Goal: Check status: Check status

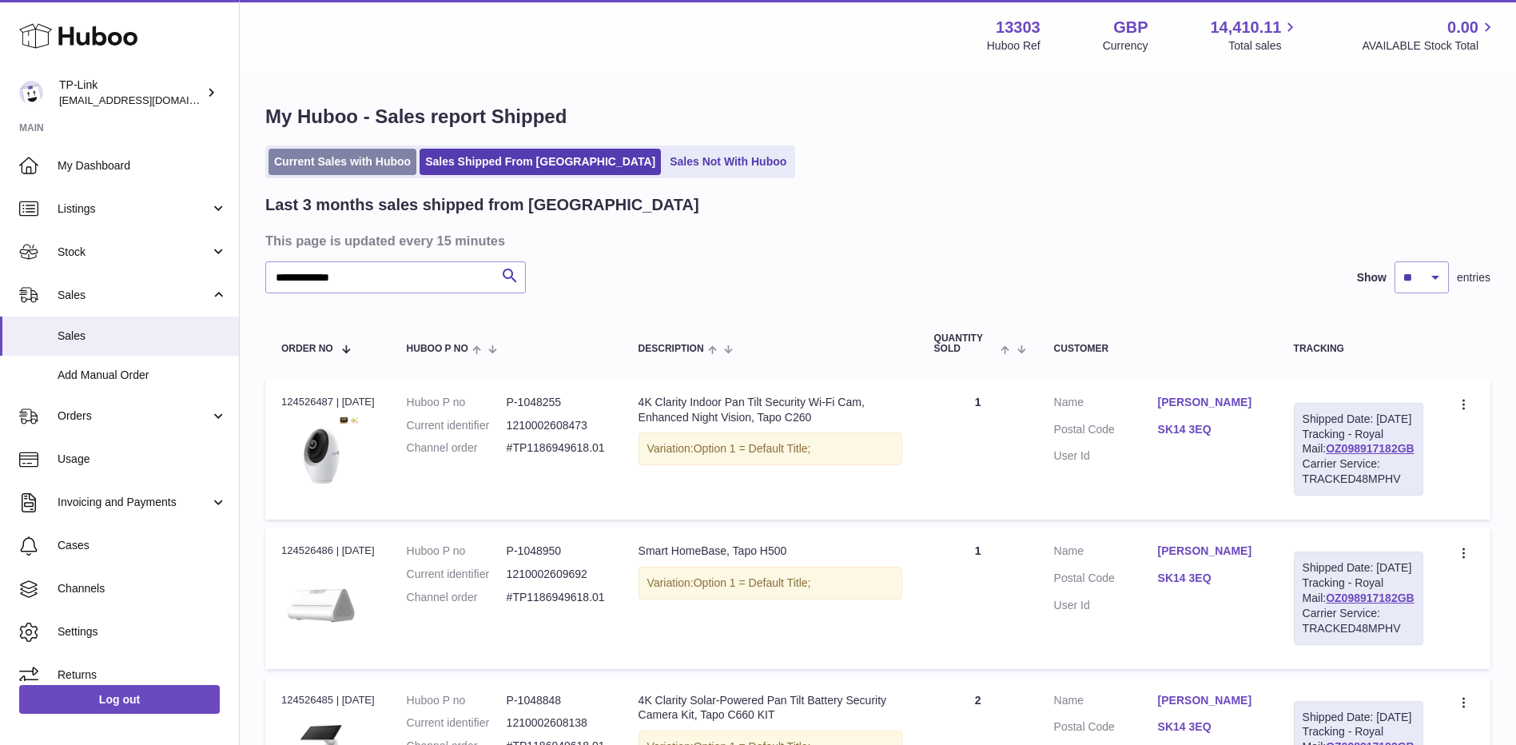
click at [340, 168] on link "Current Sales with Huboo" at bounding box center [342, 162] width 148 height 26
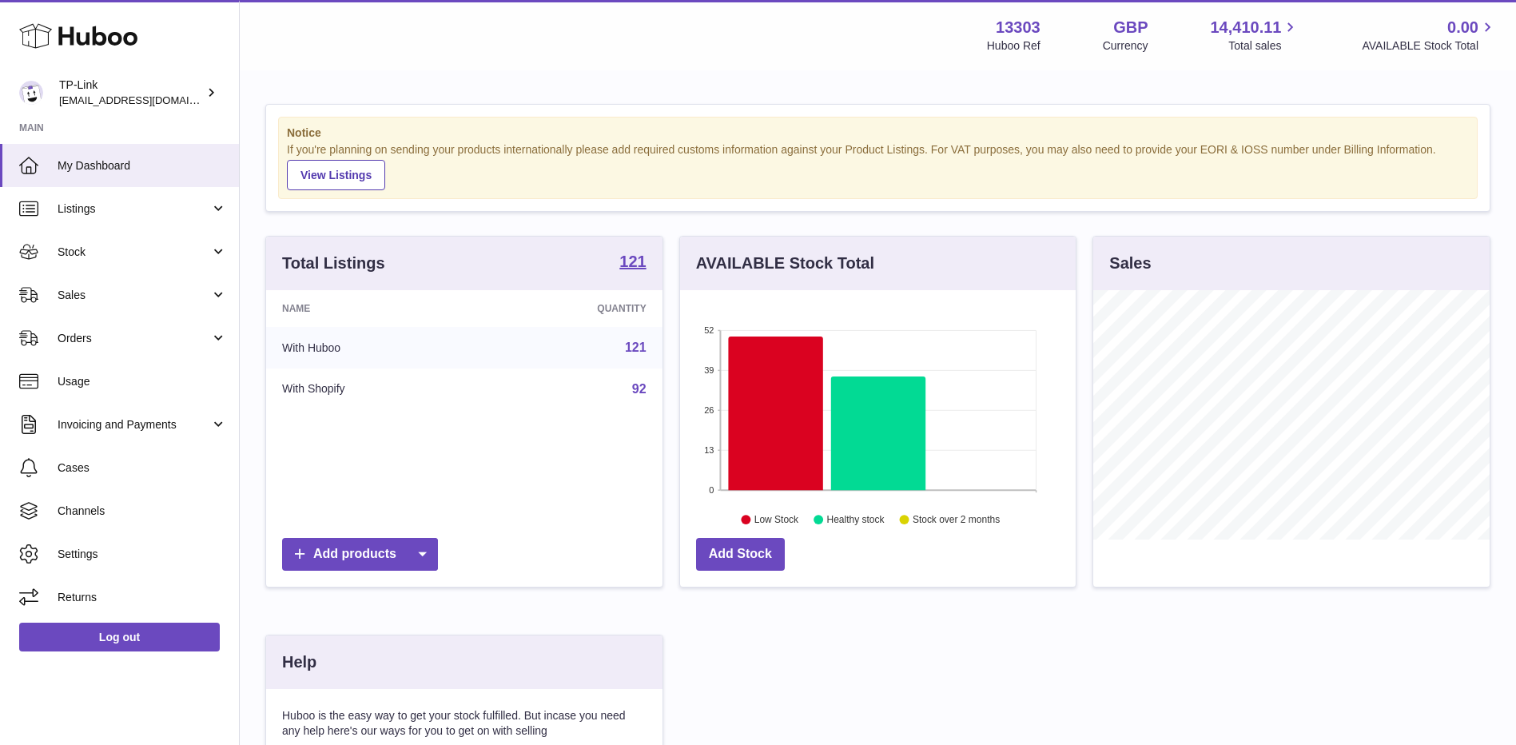
scroll to position [249, 396]
click at [82, 308] on link "Sales" at bounding box center [119, 294] width 239 height 43
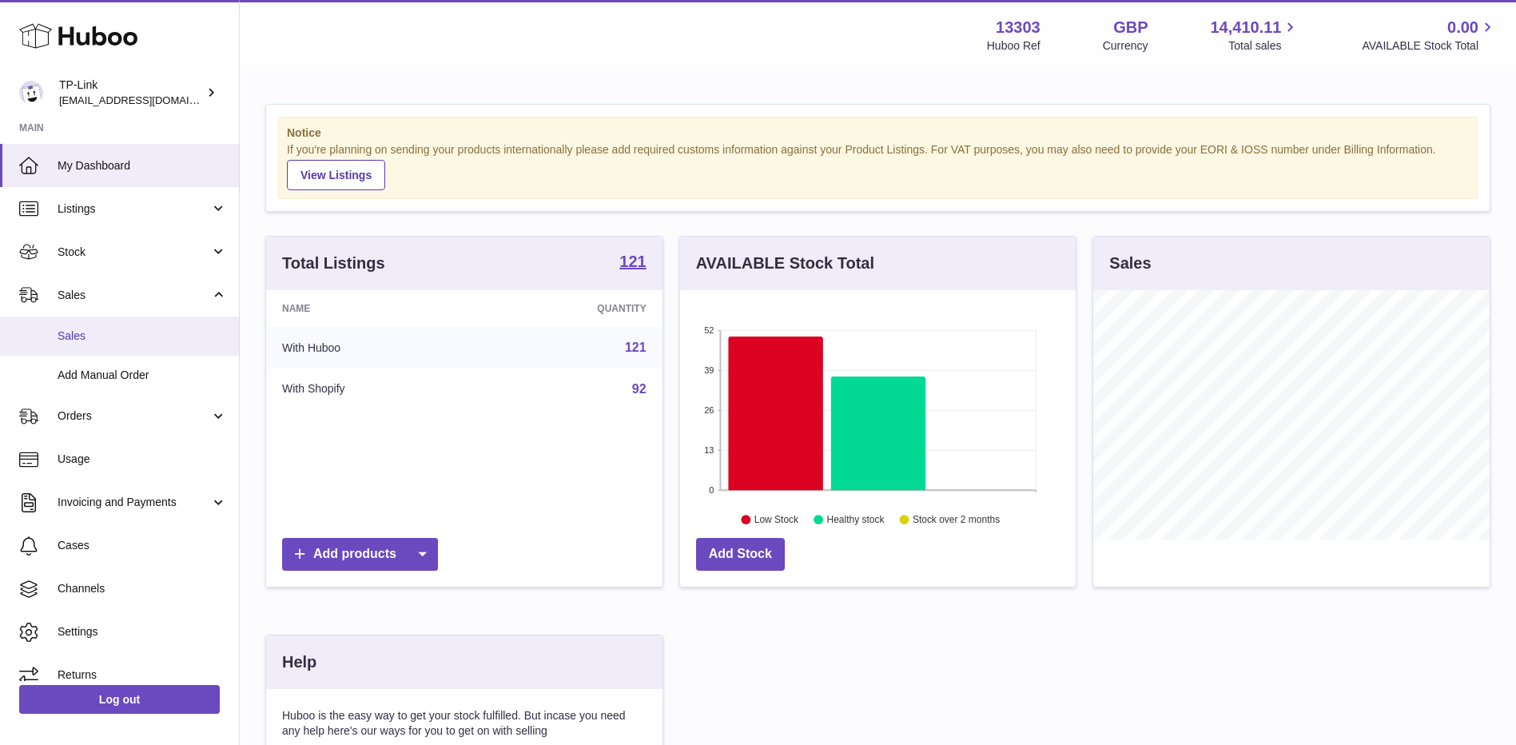
click at [91, 336] on span "Sales" at bounding box center [142, 335] width 169 height 15
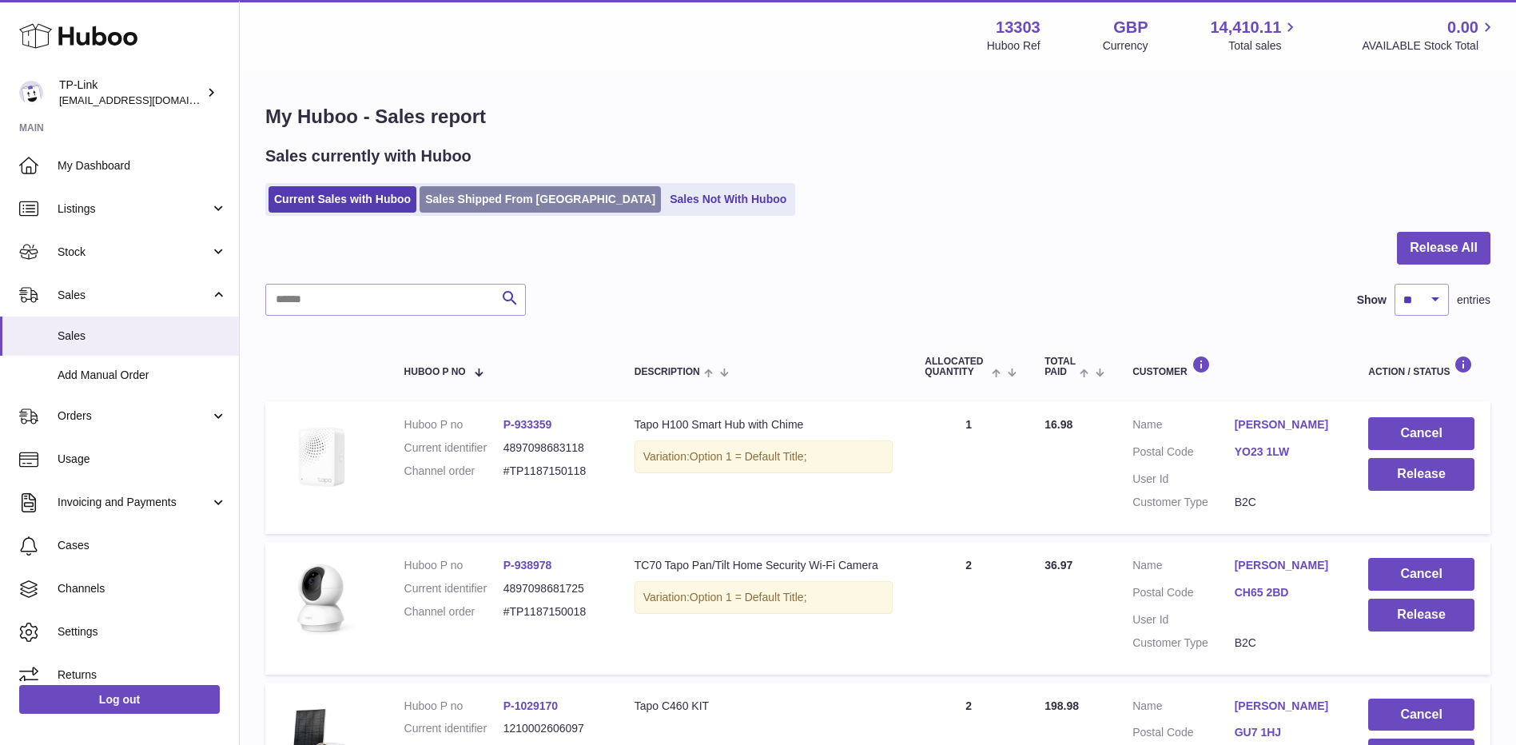
click at [510, 196] on link "Sales Shipped From [GEOGRAPHIC_DATA]" at bounding box center [540, 199] width 241 height 26
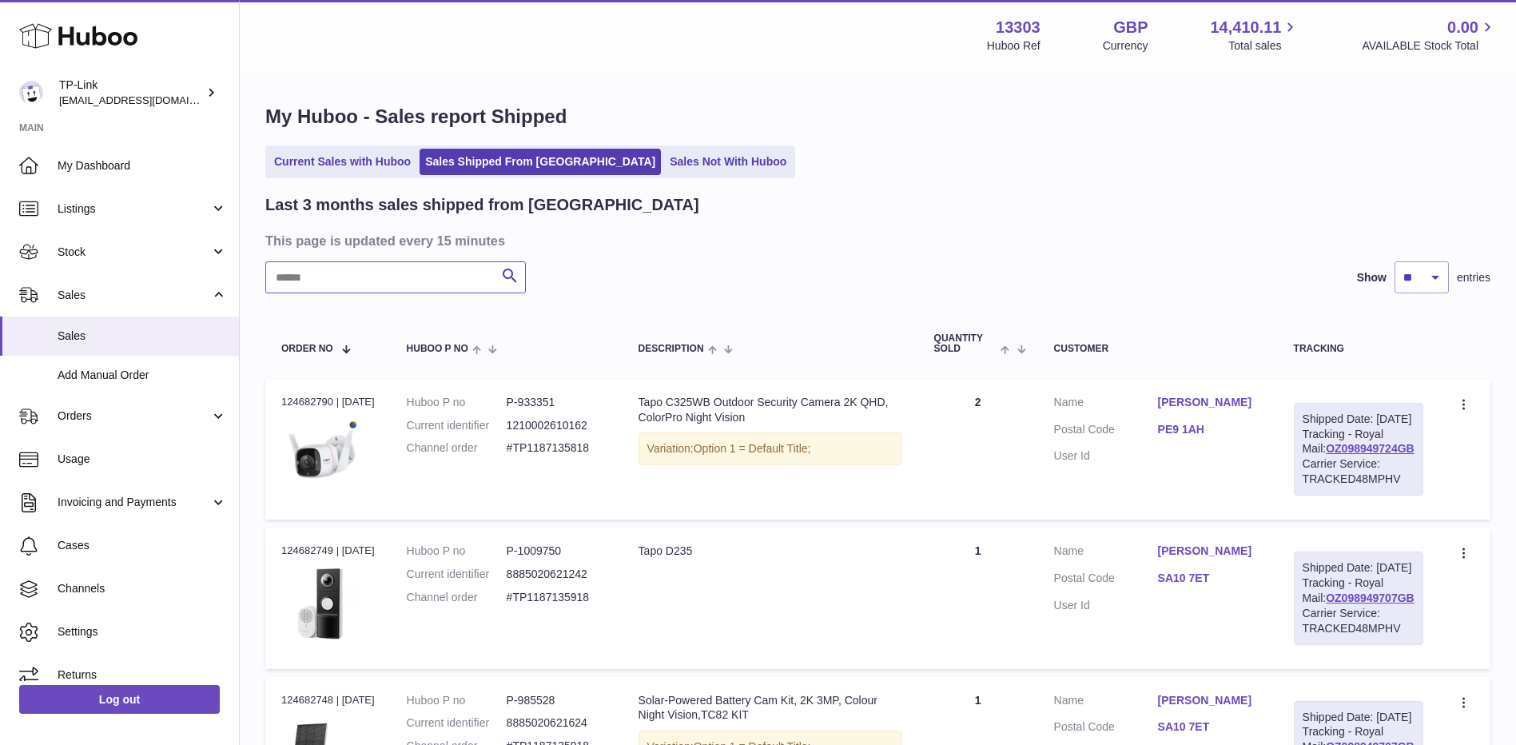
click at [437, 282] on input "text" at bounding box center [395, 277] width 260 height 32
paste input "**********"
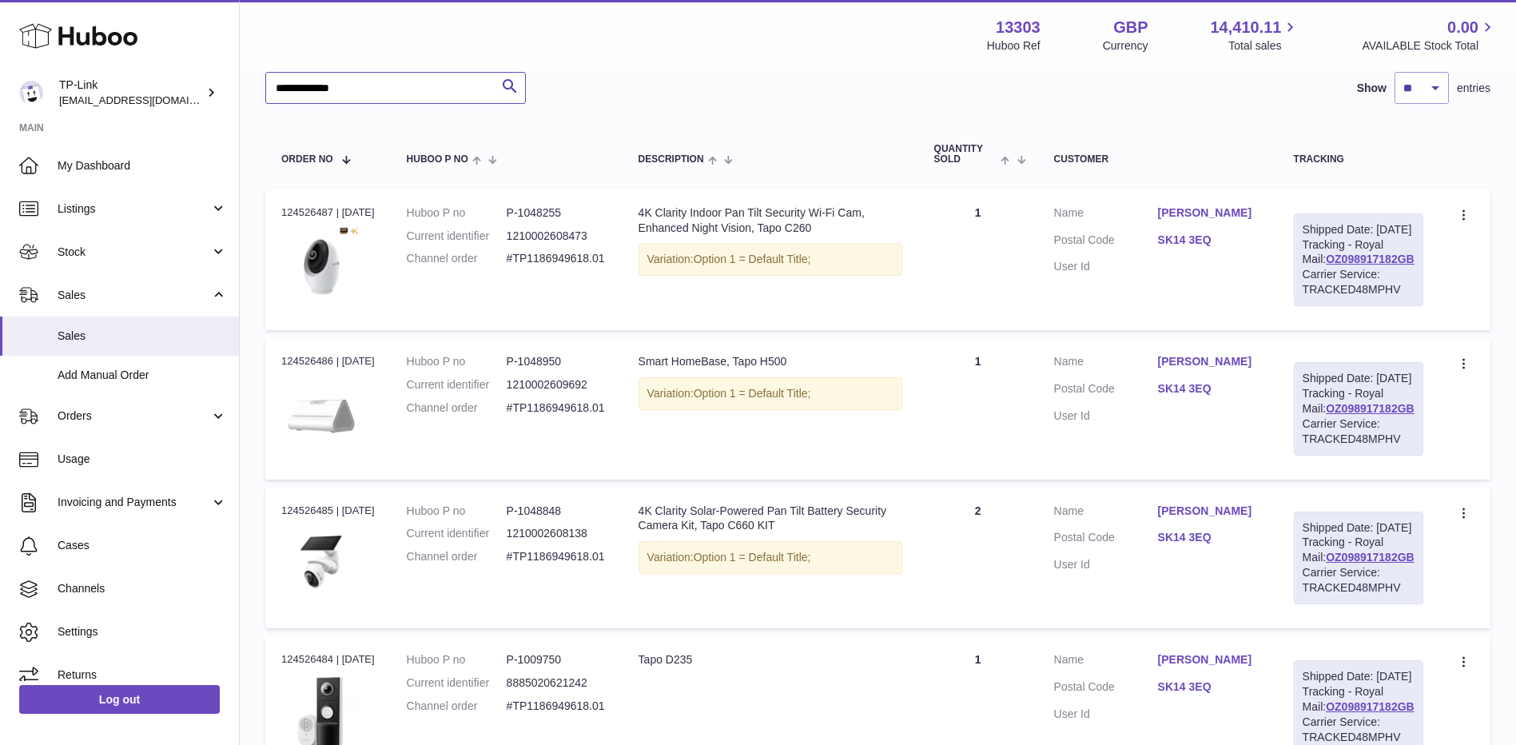
scroll to position [240, 0]
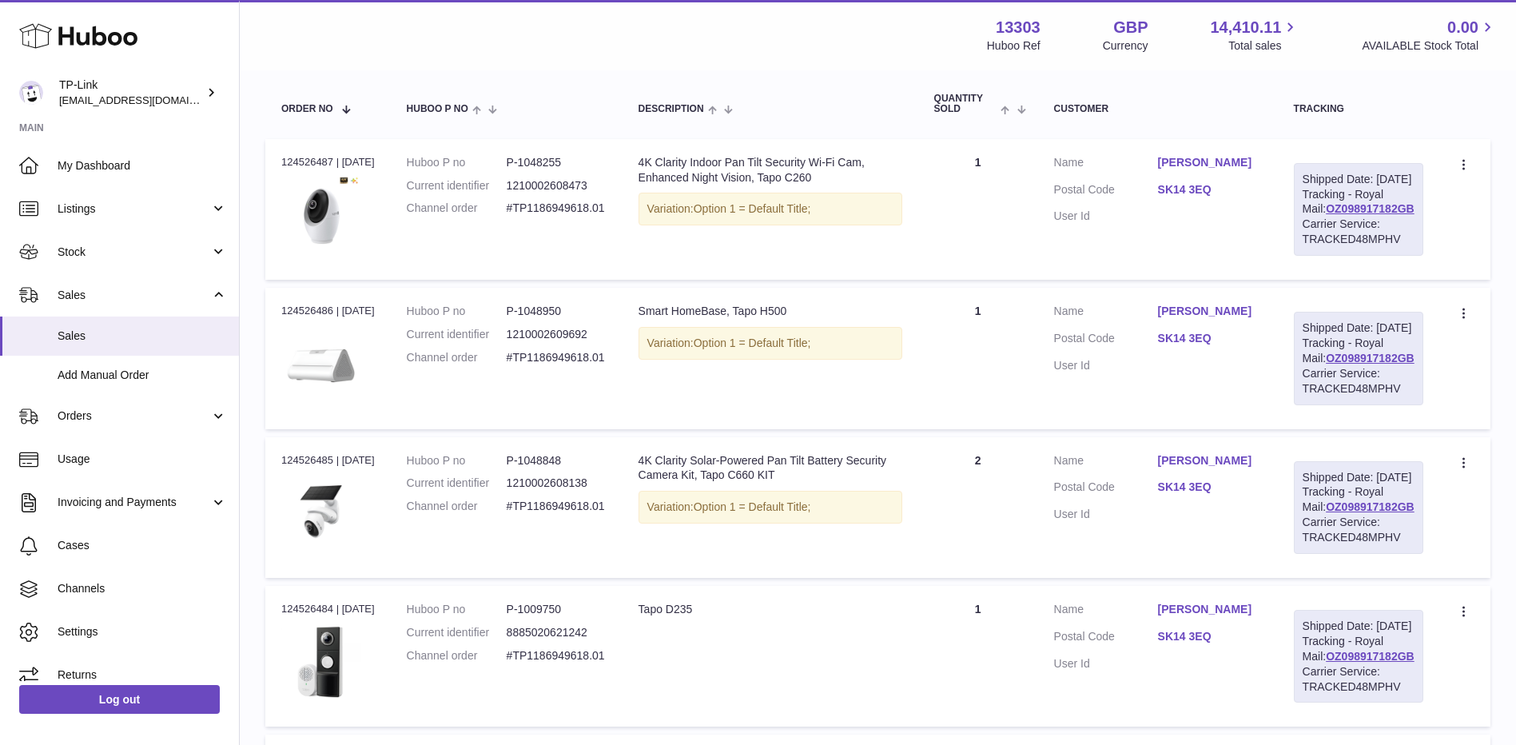
type input "**********"
drag, startPoint x: 1407, startPoint y: 241, endPoint x: 1311, endPoint y: 241, distance: 95.9
click at [1311, 241] on div "Shipped Date: 12th Sep 2025 Tracking - Royal Mail: OZ098917182GB Carrier Servic…" at bounding box center [1358, 209] width 129 height 93
copy link "OZ098917182GB"
click at [1349, 215] on link "OZ098917182GB" at bounding box center [1370, 208] width 89 height 13
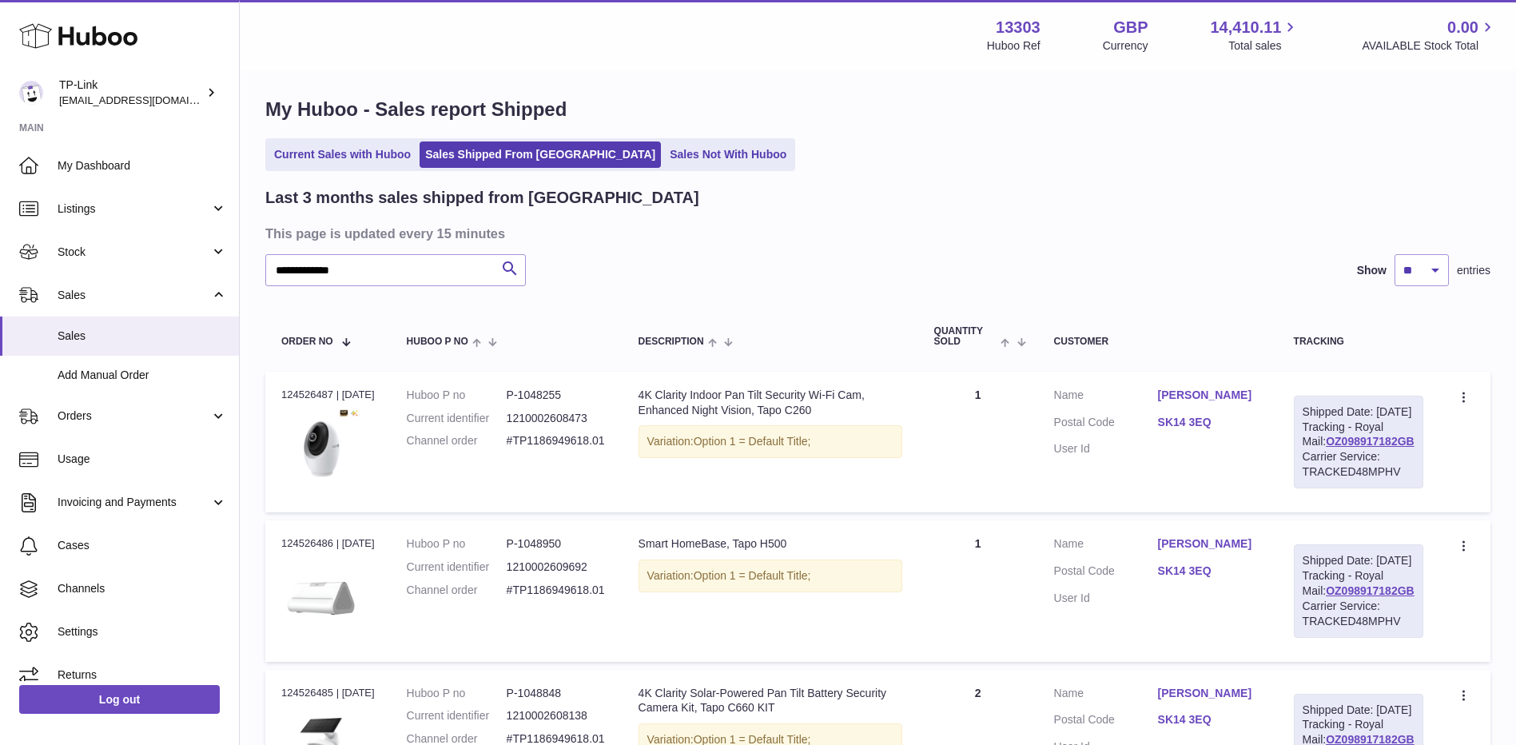
scroll to position [0, 0]
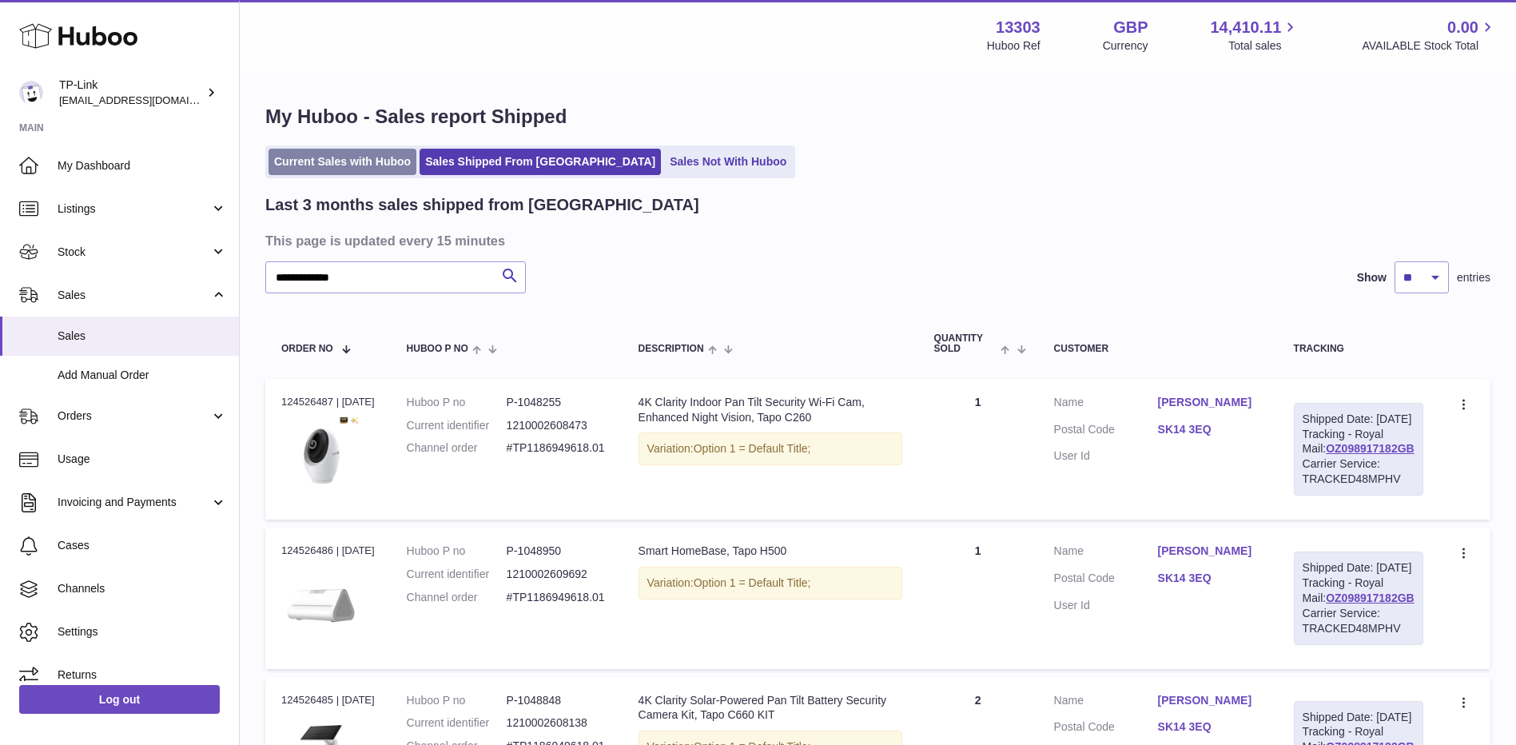
click at [364, 160] on link "Current Sales with Huboo" at bounding box center [342, 162] width 148 height 26
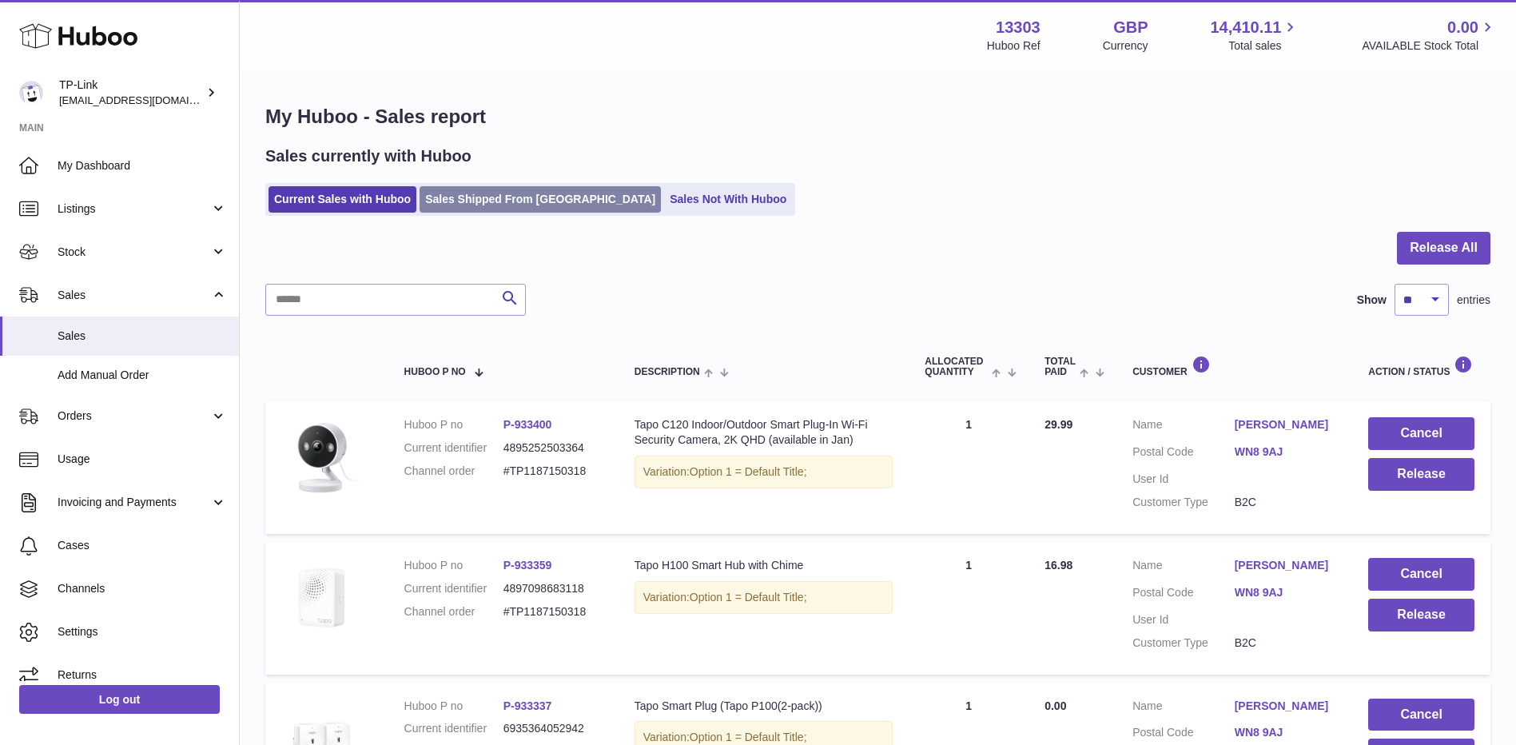
click at [510, 199] on link "Sales Shipped From [GEOGRAPHIC_DATA]" at bounding box center [540, 199] width 241 height 26
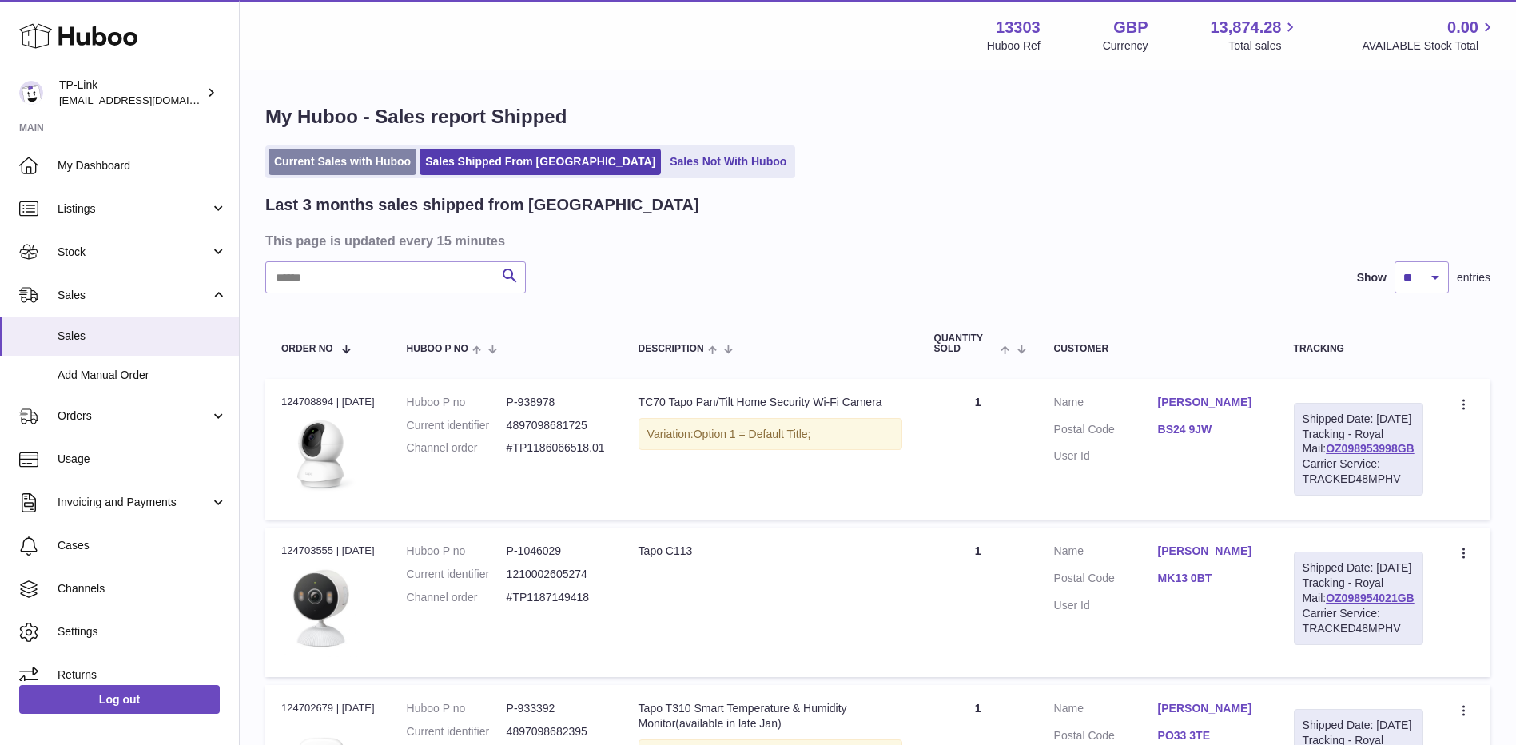
click at [336, 160] on link "Current Sales with Huboo" at bounding box center [342, 162] width 148 height 26
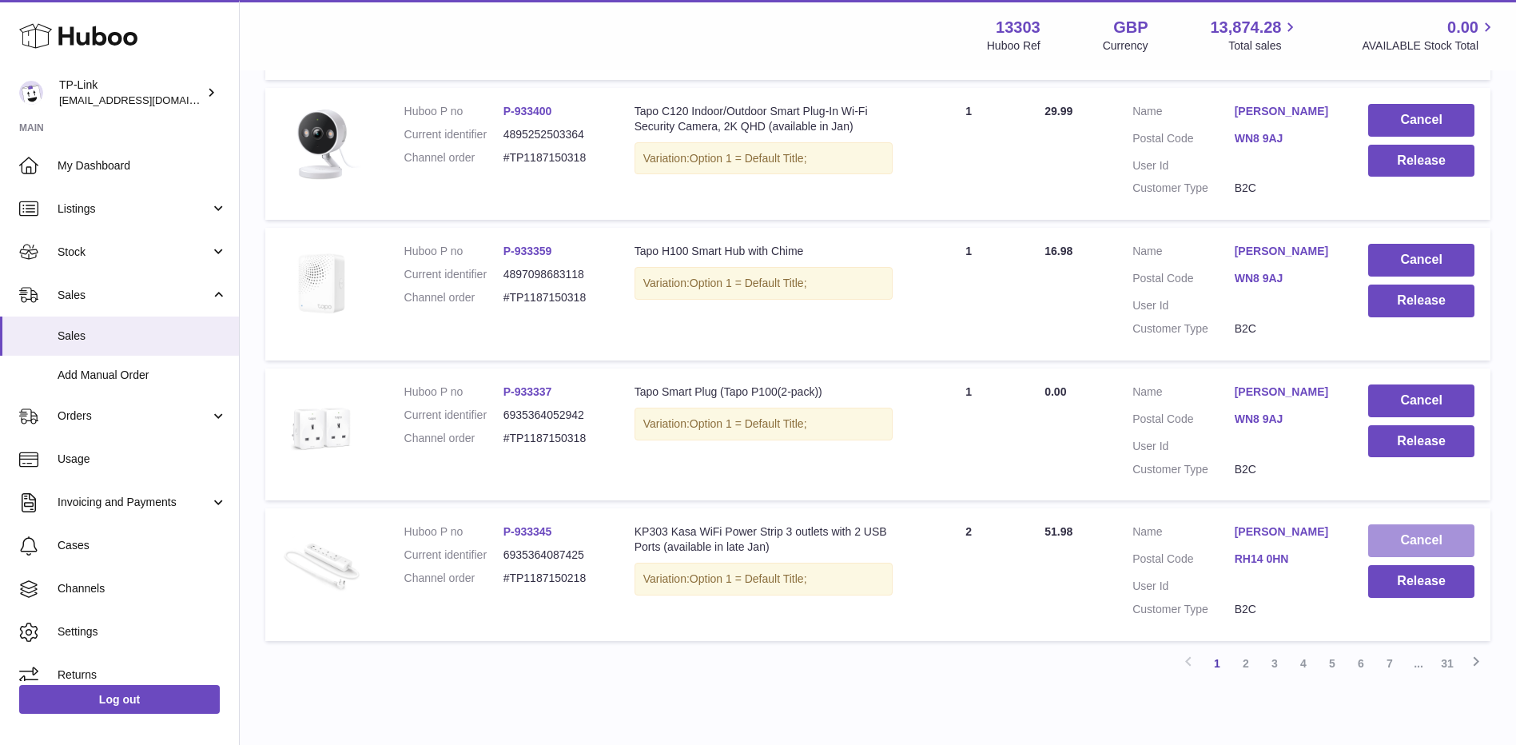
scroll to position [1147, 0]
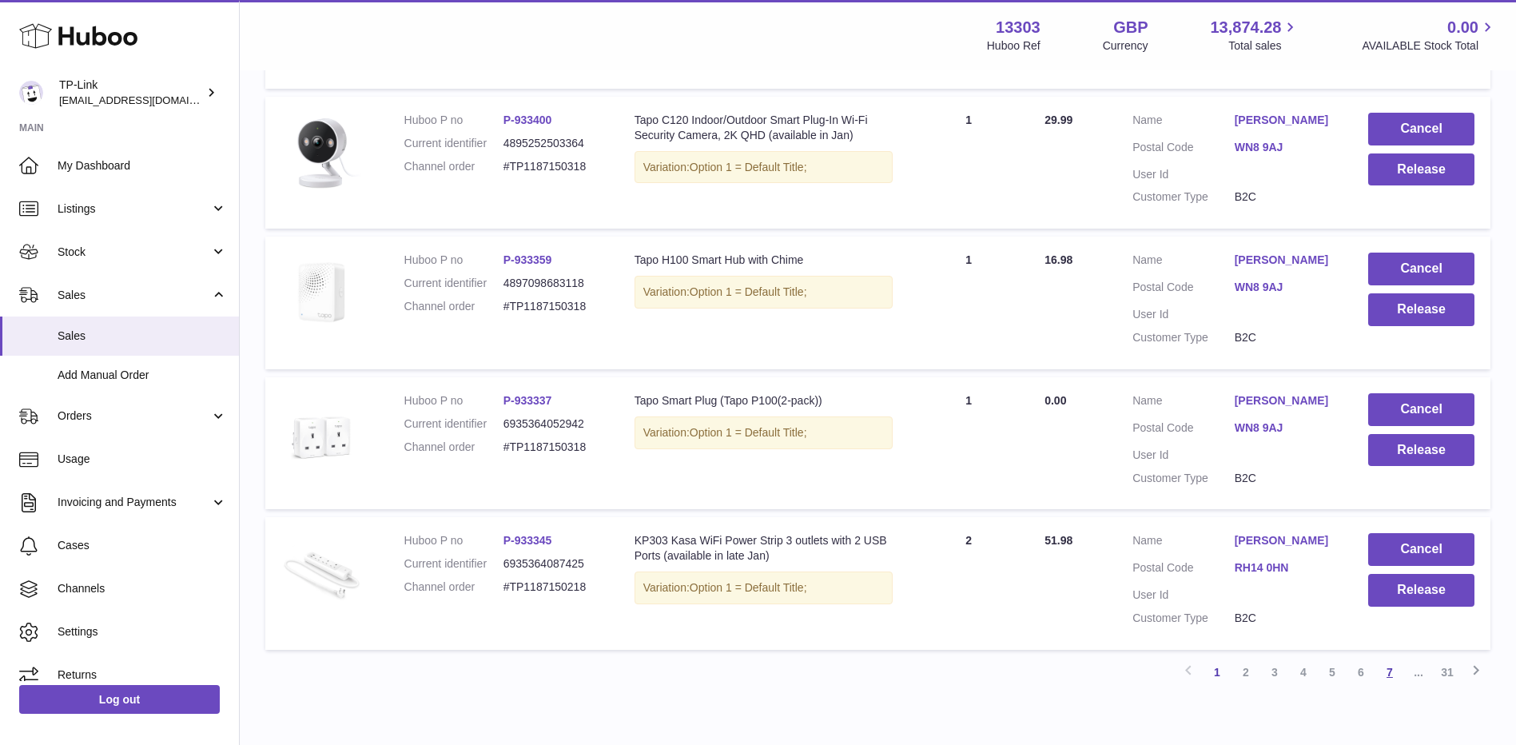
click at [1387, 673] on link "7" at bounding box center [1389, 672] width 29 height 29
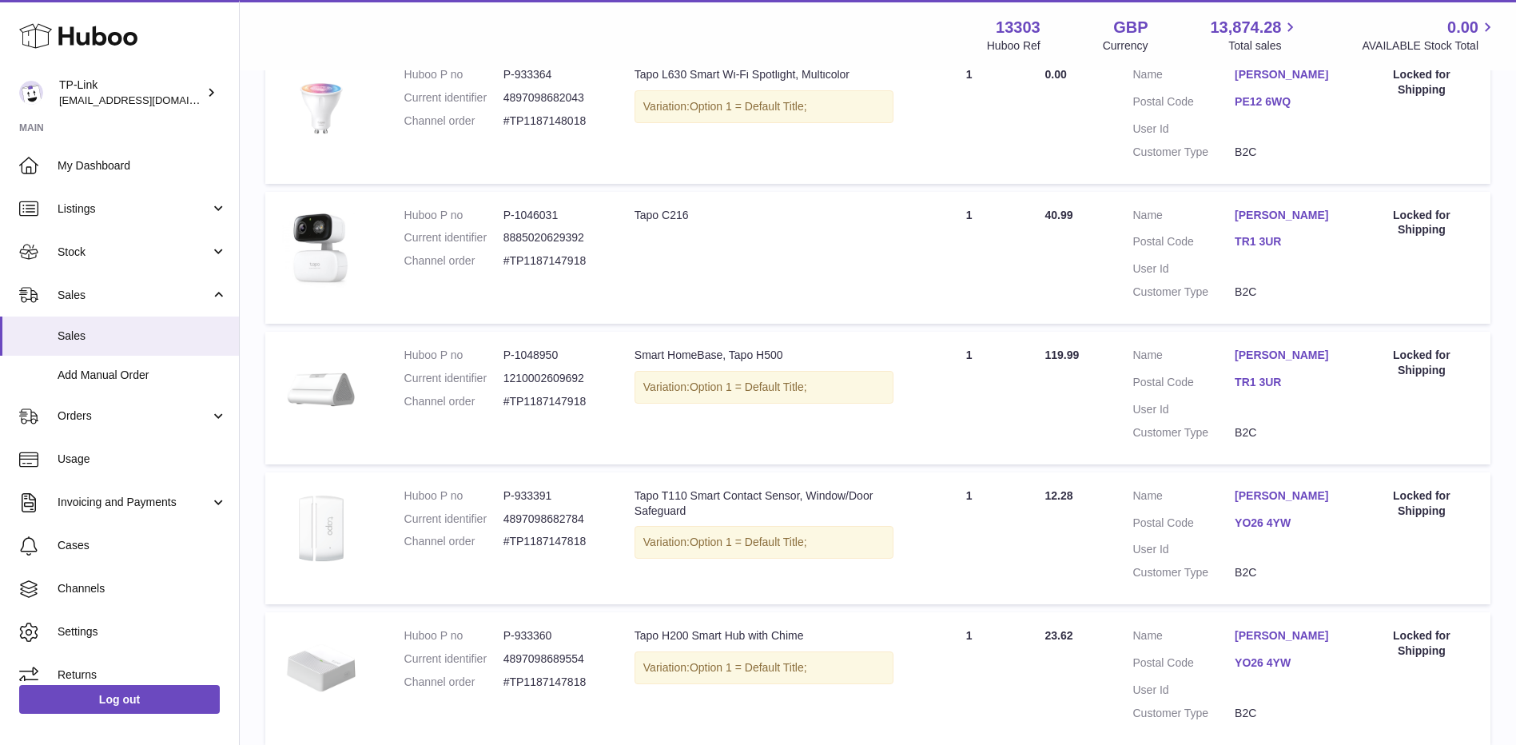
scroll to position [711, 0]
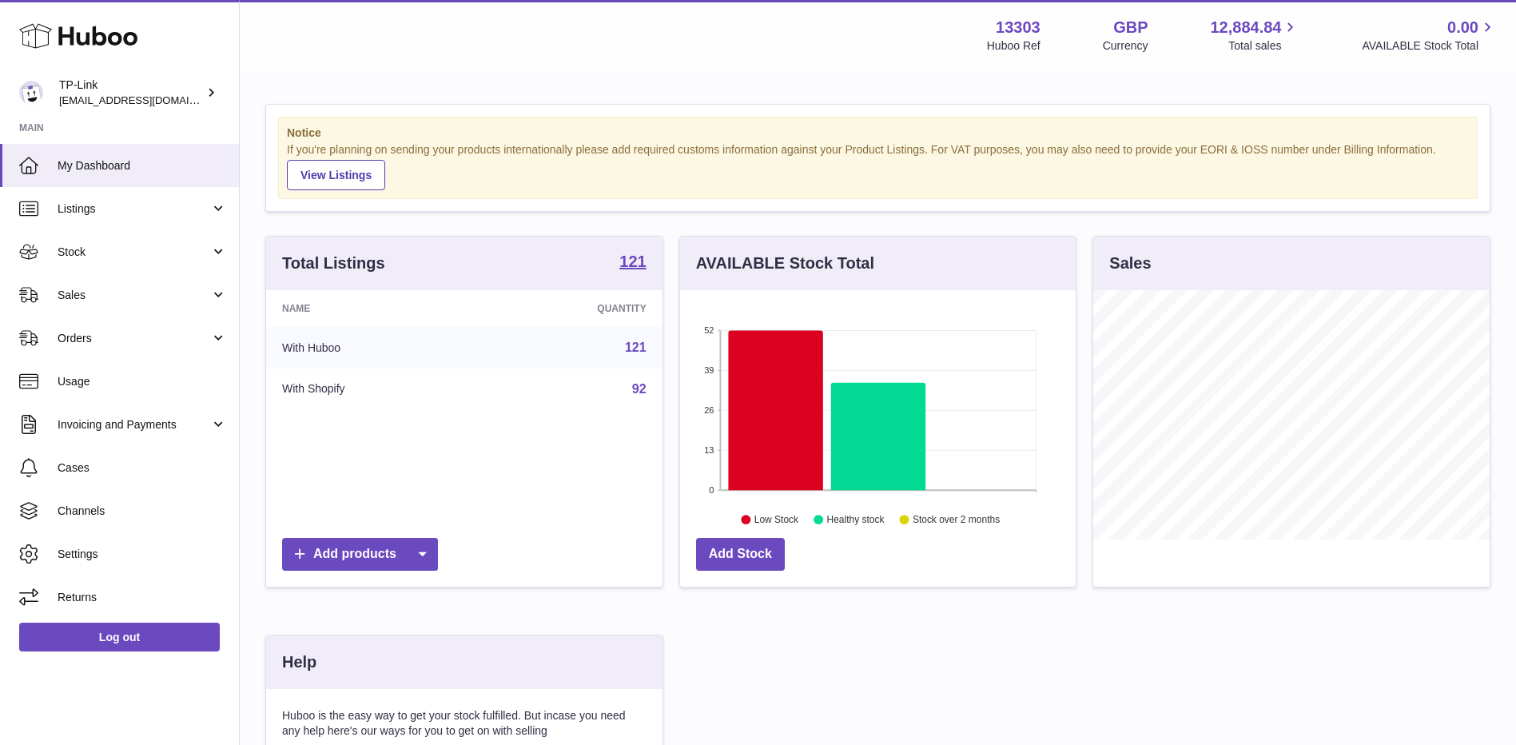
scroll to position [249, 396]
click at [129, 289] on span "Sales" at bounding box center [134, 295] width 153 height 15
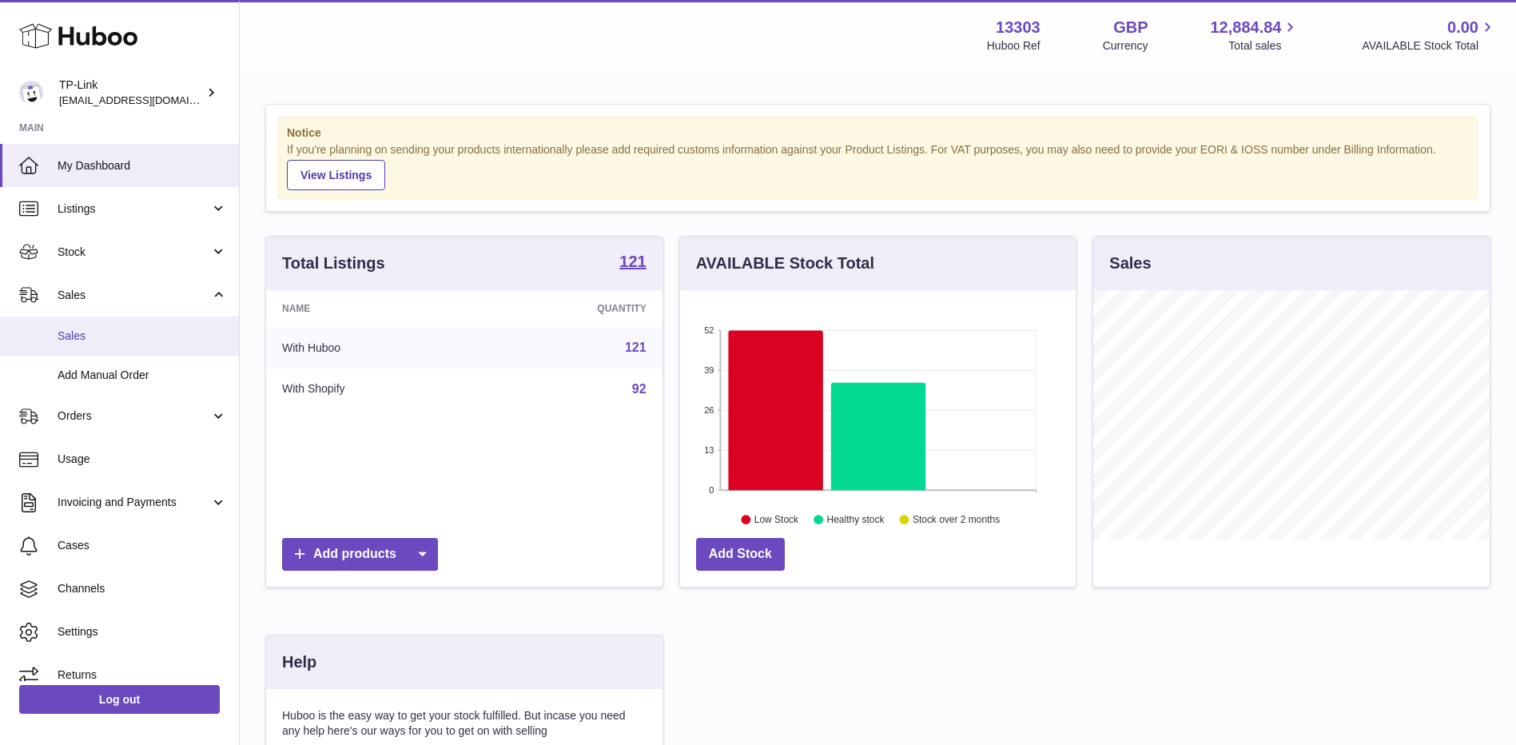
click at [107, 338] on span "Sales" at bounding box center [142, 335] width 169 height 15
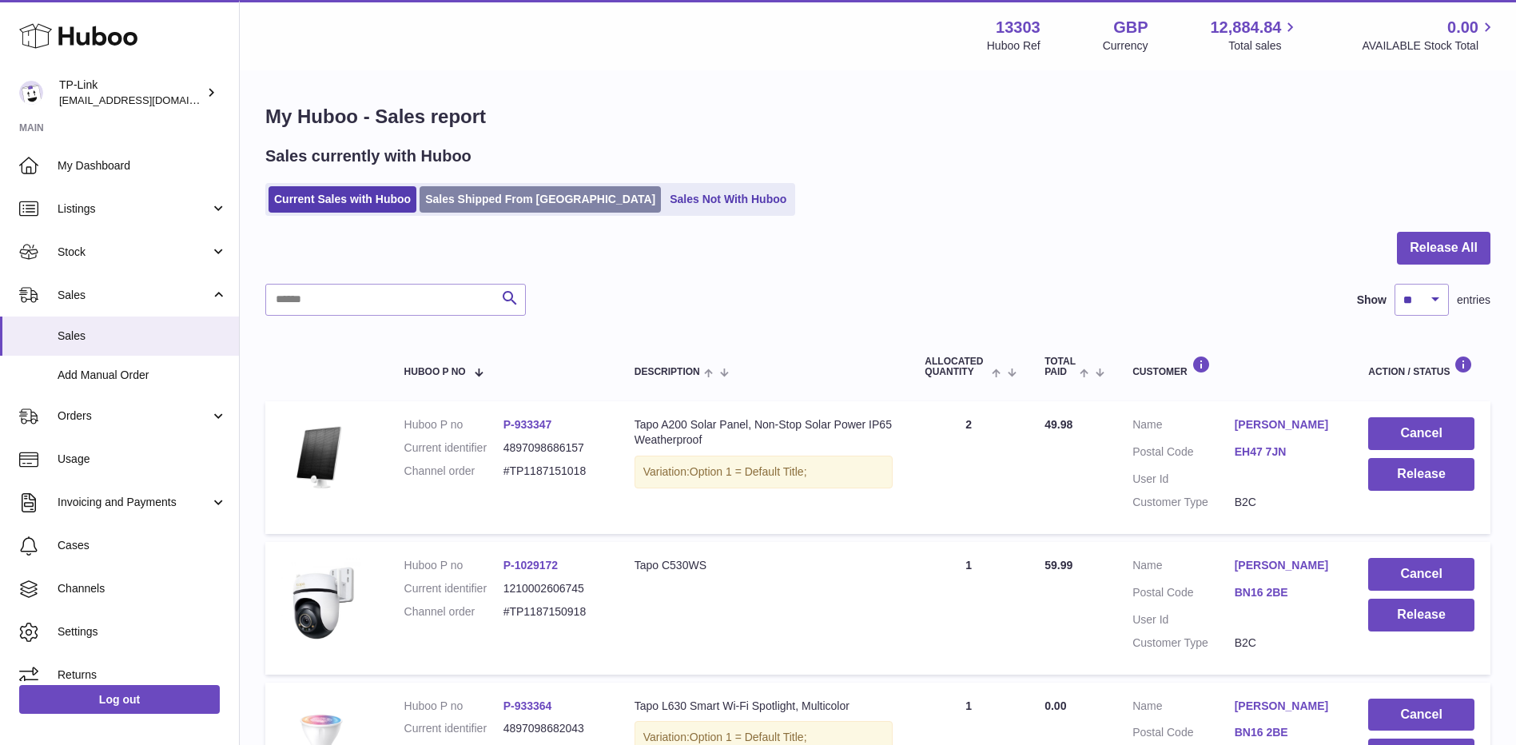
click at [524, 199] on link "Sales Shipped From [GEOGRAPHIC_DATA]" at bounding box center [540, 199] width 241 height 26
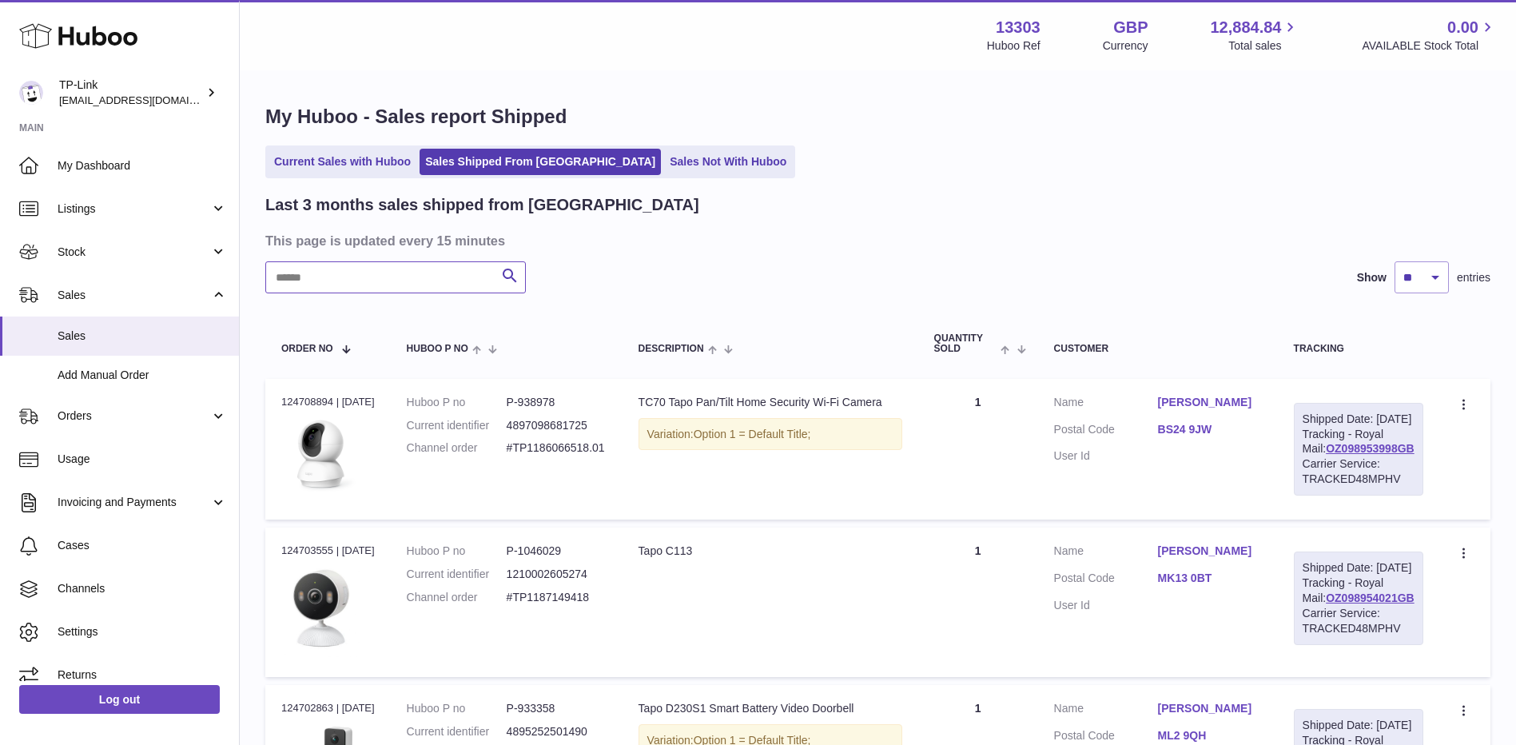
click at [379, 283] on input "text" at bounding box center [395, 277] width 260 height 32
paste input "**********"
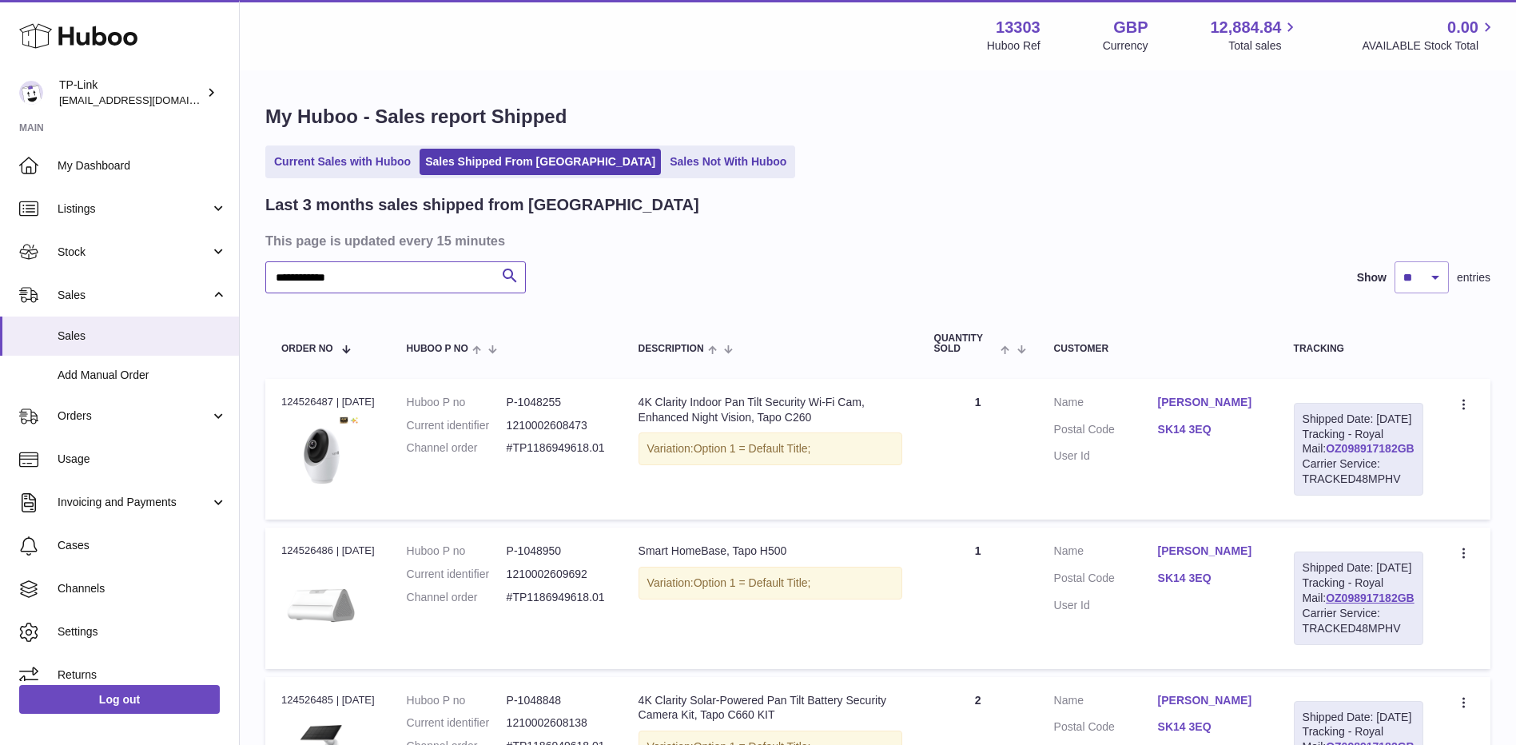
type input "**********"
click at [1353, 455] on link "OZ098917182GB" at bounding box center [1370, 448] width 89 height 13
click at [368, 160] on link "Current Sales with Huboo" at bounding box center [342, 162] width 148 height 26
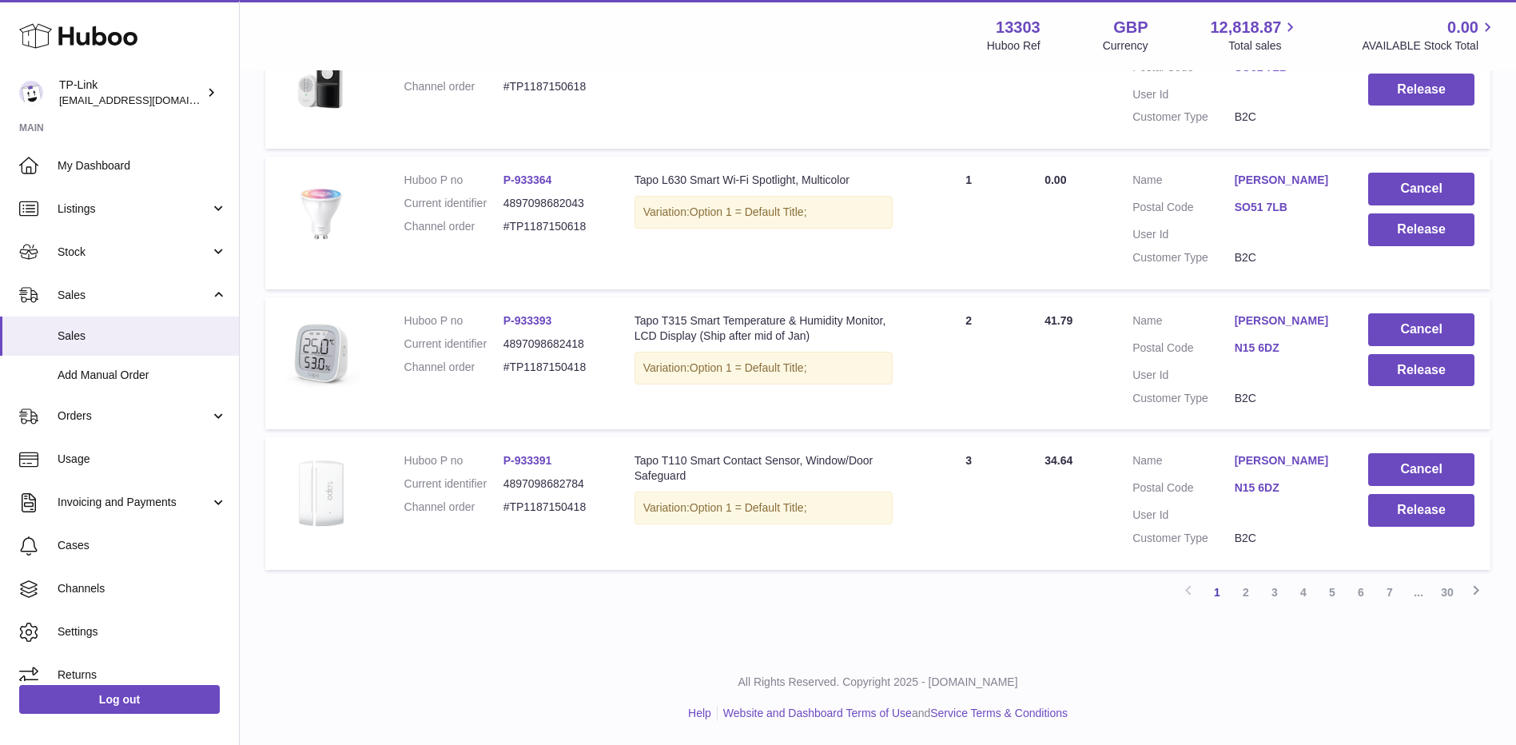
scroll to position [1257, 0]
click at [1386, 595] on link "7" at bounding box center [1389, 592] width 29 height 29
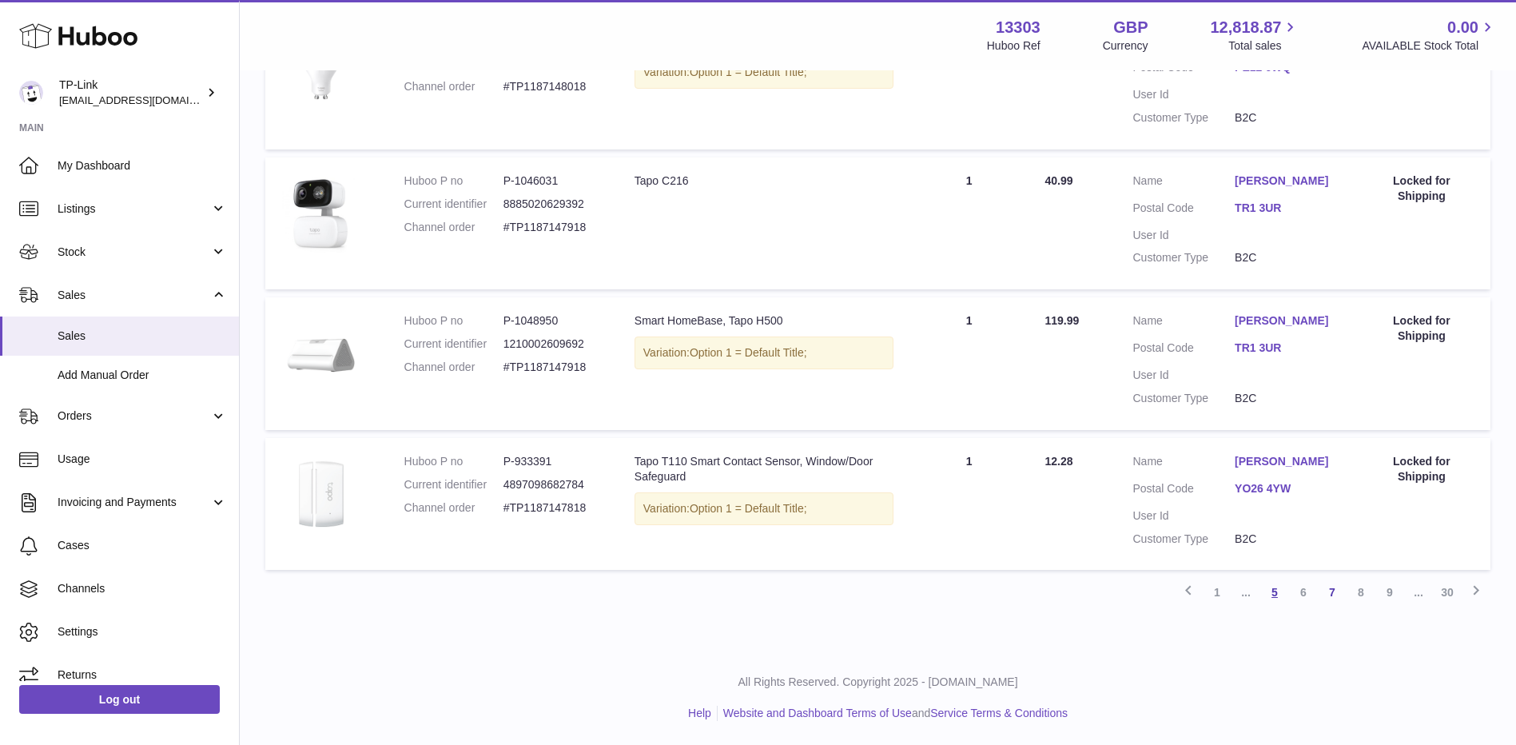
click at [1283, 596] on link "5" at bounding box center [1274, 592] width 29 height 29
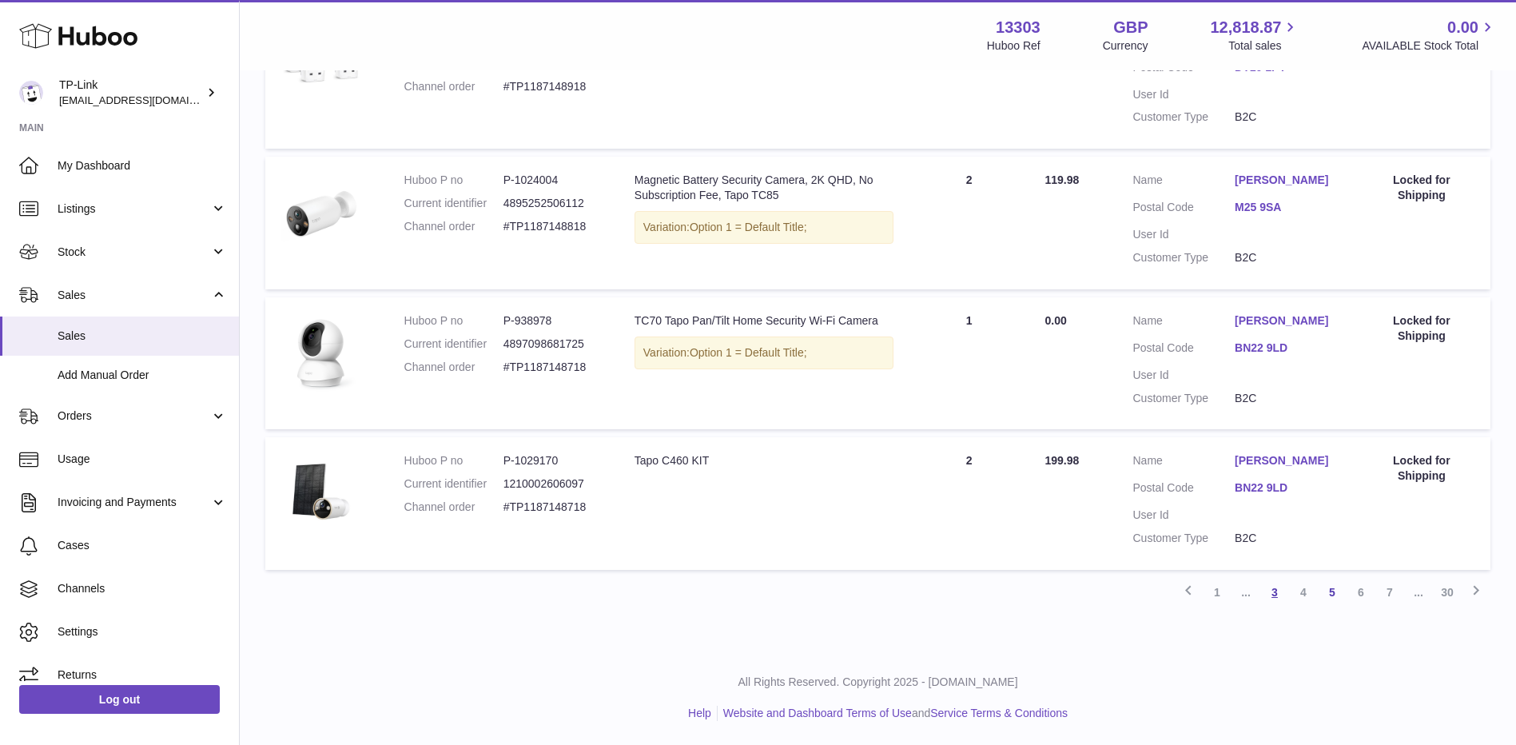
scroll to position [1242, 0]
click at [1444, 594] on link "30" at bounding box center [1447, 592] width 29 height 29
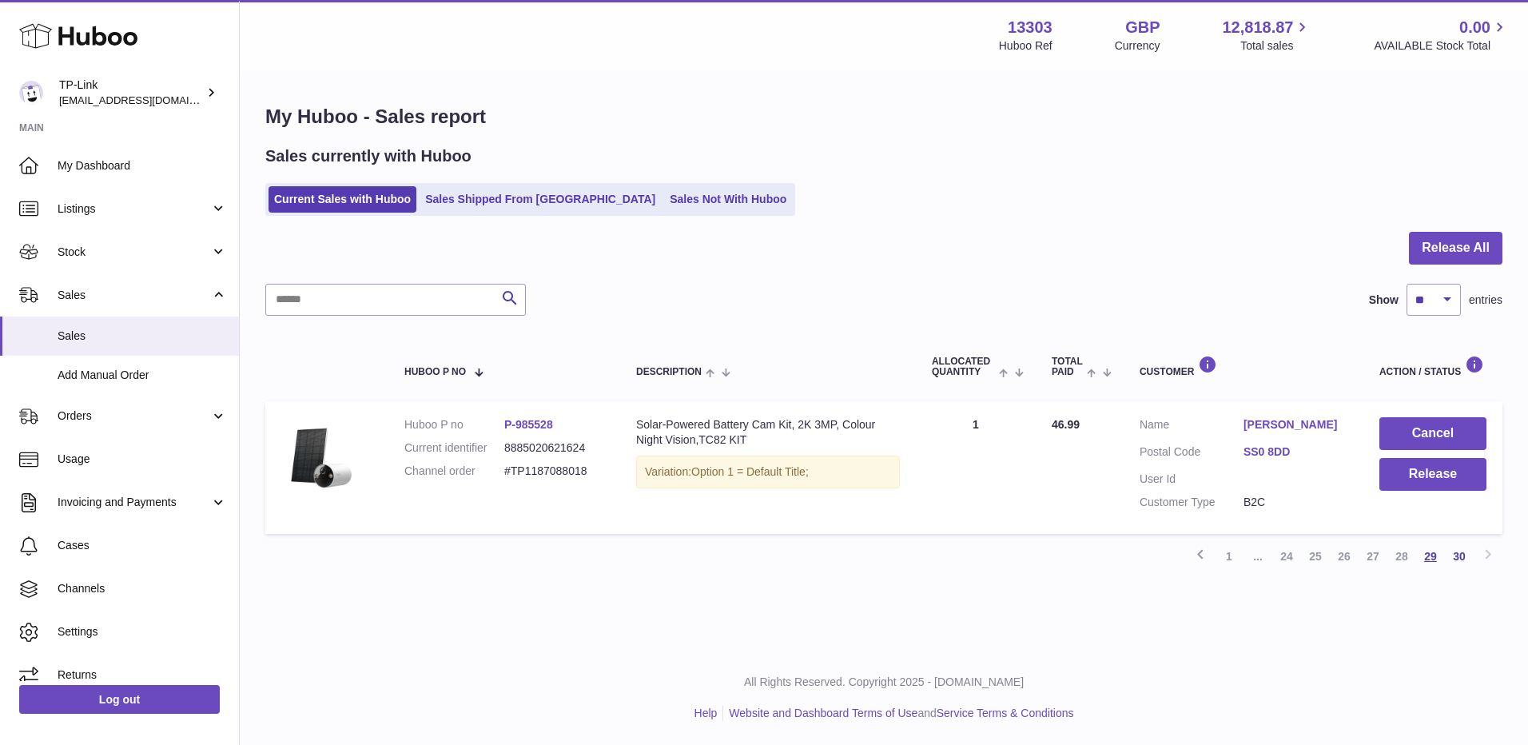
click at [1429, 557] on link "29" at bounding box center [1430, 556] width 29 height 29
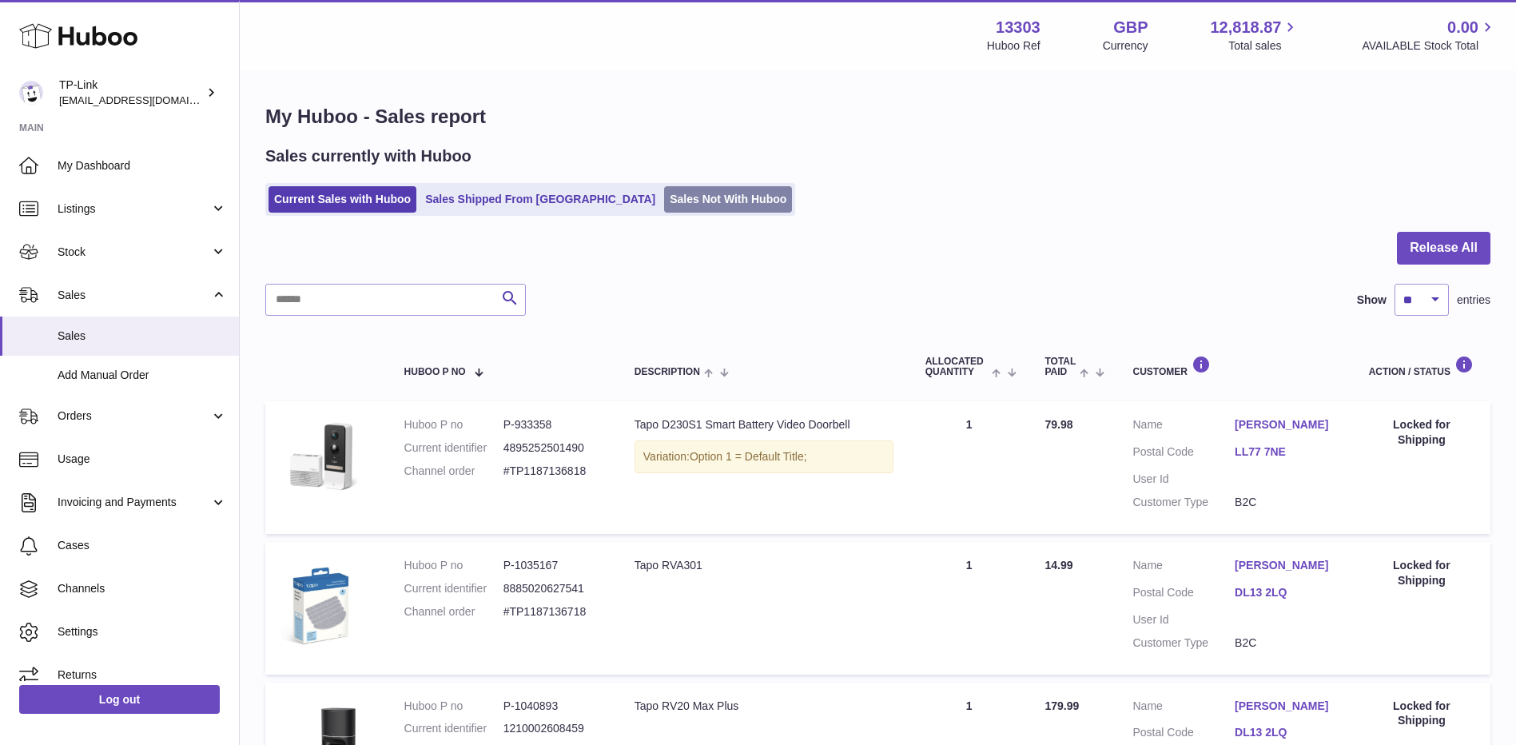
click at [664, 200] on link "Sales Not With Huboo" at bounding box center [728, 199] width 128 height 26
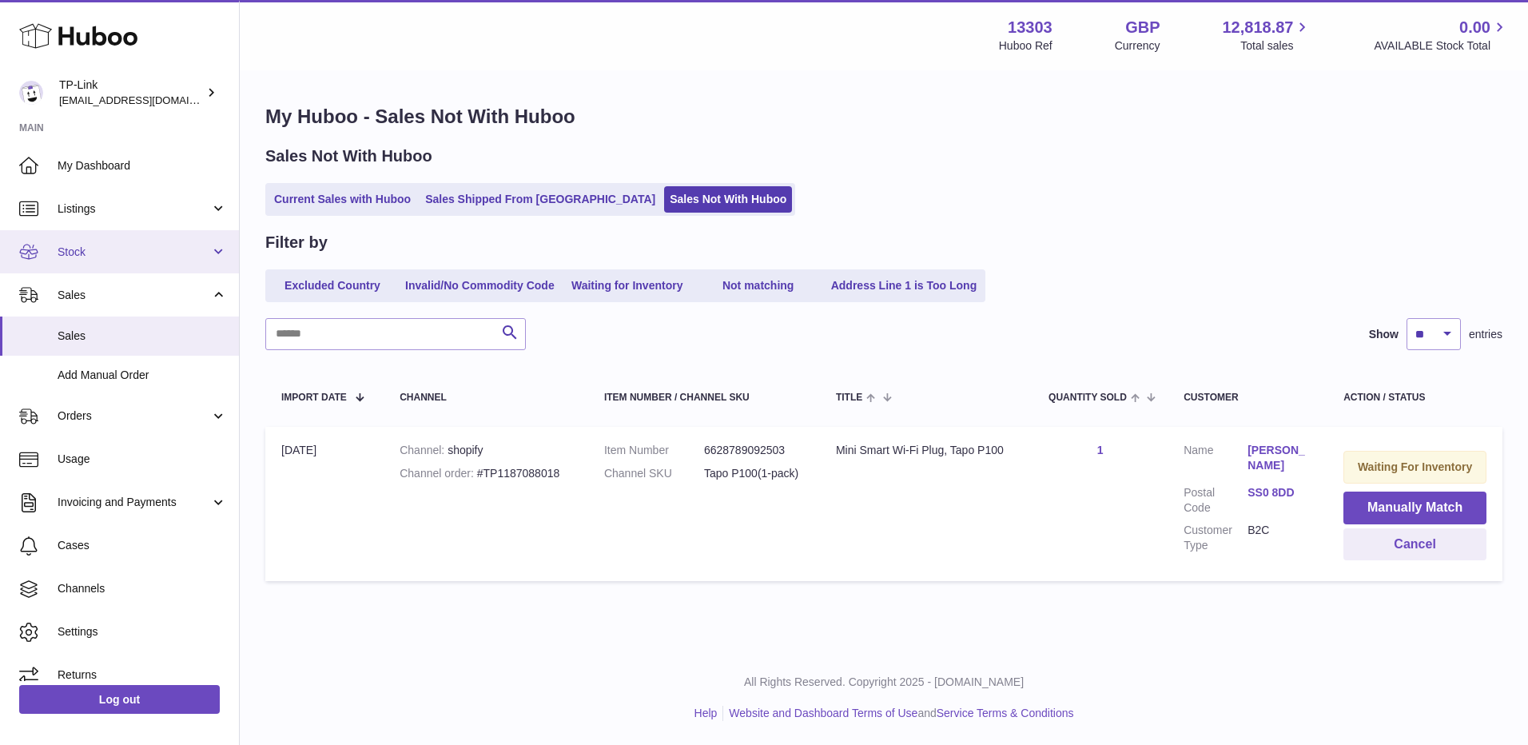
click at [106, 245] on span "Stock" at bounding box center [134, 252] width 153 height 15
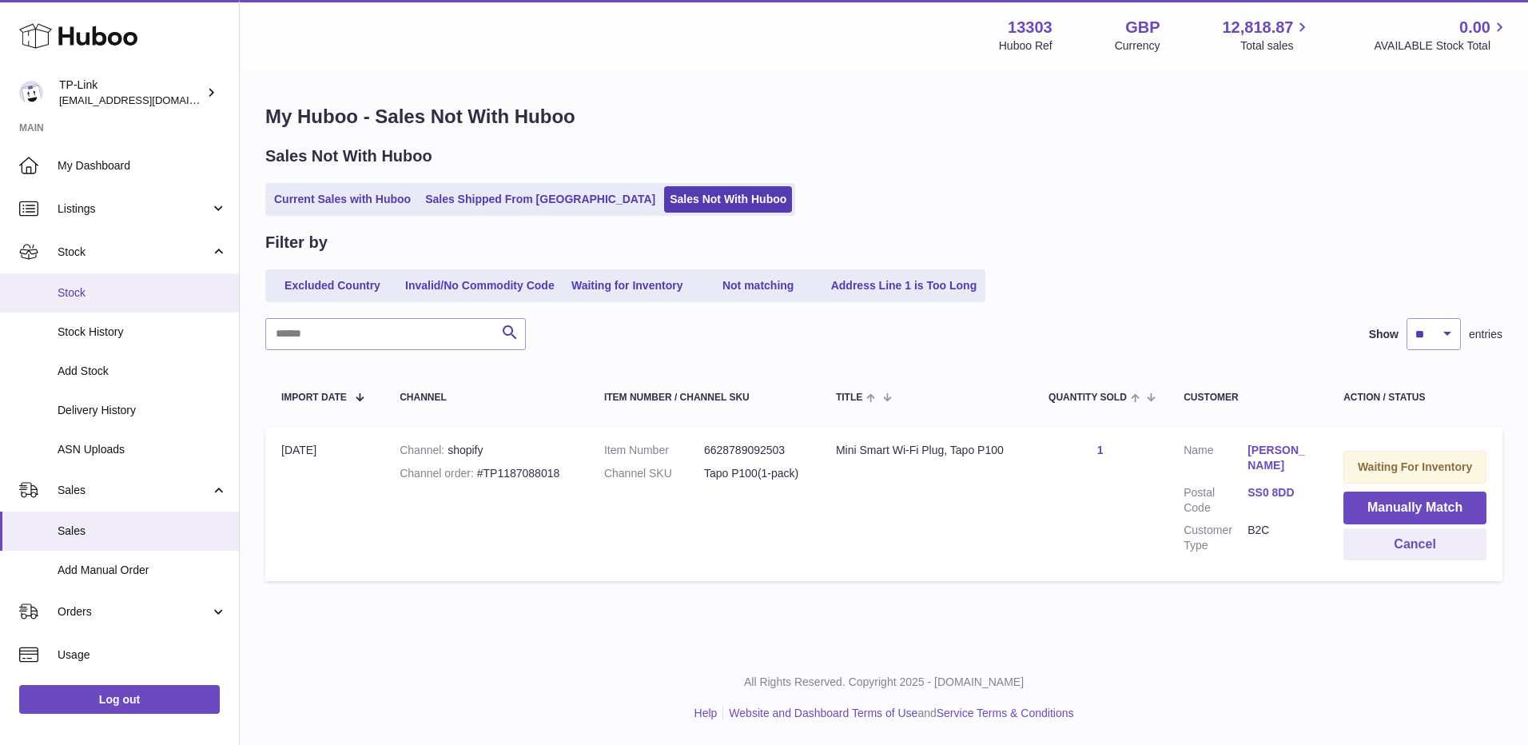
click at [105, 302] on link "Stock" at bounding box center [119, 292] width 239 height 39
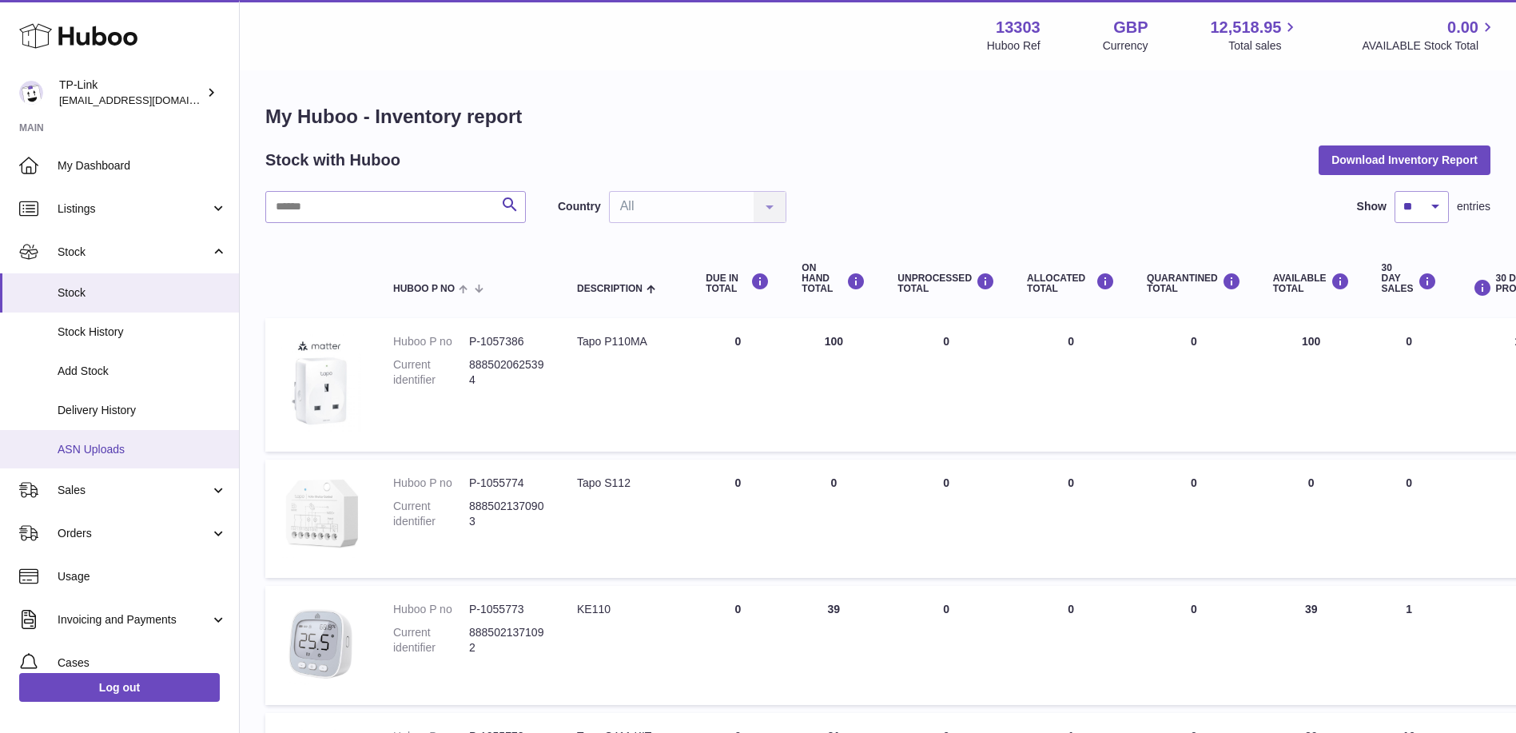
click at [110, 442] on span "ASN Uploads" at bounding box center [142, 449] width 169 height 15
